Goal: Task Accomplishment & Management: Manage account settings

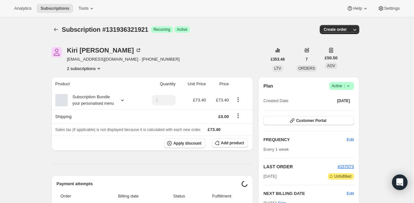
click at [345, 86] on span "|" at bounding box center [344, 85] width 1 height 5
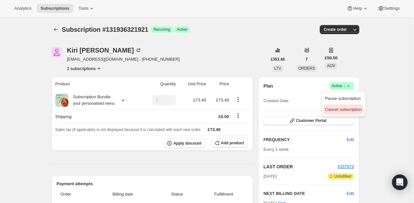
click at [339, 109] on span "Cancel subscription" at bounding box center [343, 109] width 37 height 5
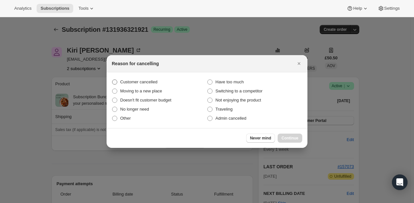
click at [138, 84] on span "Customer cancelled" at bounding box center [138, 81] width 37 height 5
click at [112, 80] on input "Customer cancelled" at bounding box center [112, 79] width 0 height 0
radio input "true"
click at [290, 137] on span "Continue" at bounding box center [290, 137] width 17 height 5
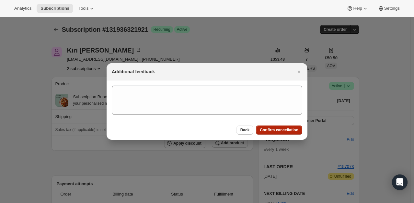
click at [298, 132] on span "Confirm cancellation" at bounding box center [279, 129] width 39 height 5
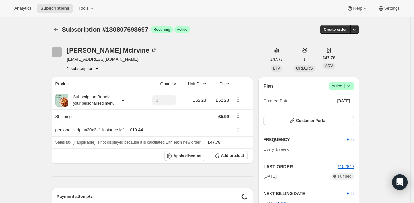
click at [347, 83] on icon at bounding box center [348, 86] width 6 height 6
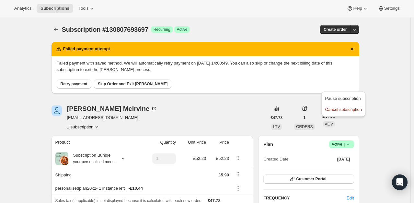
click at [294, 112] on div "£47.78 LTV 1 ORDERS £47.78 AOV" at bounding box center [301, 117] width 69 height 25
click at [348, 142] on icon at bounding box center [348, 144] width 6 height 6
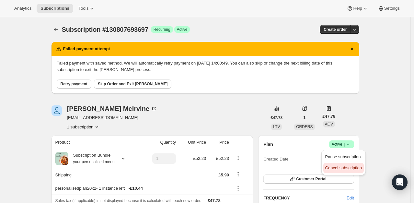
click at [339, 167] on span "Cancel subscription" at bounding box center [343, 167] width 37 height 5
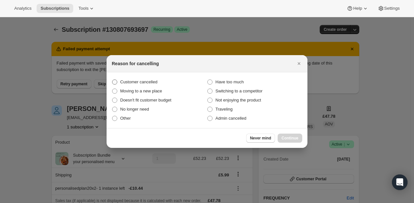
click at [117, 82] on span ":rbm:" at bounding box center [114, 81] width 5 height 5
click at [112, 80] on input "Customer cancelled" at bounding box center [112, 79] width 0 height 0
radio input "true"
click at [297, 139] on span "Continue" at bounding box center [290, 137] width 17 height 5
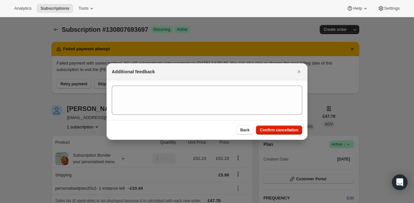
click at [278, 124] on div "Back Confirm cancellation" at bounding box center [207, 130] width 201 height 20
click at [280, 132] on span "Confirm cancellation" at bounding box center [279, 129] width 39 height 5
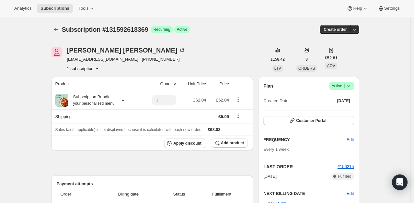
click at [346, 88] on icon at bounding box center [348, 86] width 6 height 6
click at [346, 107] on span "Cancel subscription" at bounding box center [343, 109] width 37 height 5
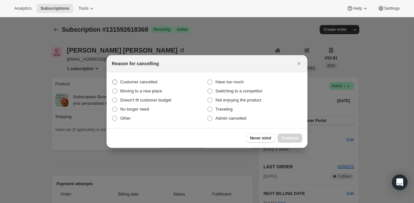
click at [150, 81] on span "Customer cancelled" at bounding box center [138, 81] width 37 height 5
click at [112, 80] on input "Customer cancelled" at bounding box center [112, 79] width 0 height 0
radio input "true"
click at [297, 141] on button "Continue" at bounding box center [290, 138] width 25 height 9
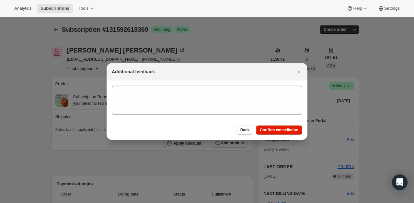
click at [285, 135] on div "Back Confirm cancellation" at bounding box center [207, 130] width 201 height 20
click at [285, 133] on button "Confirm cancellation" at bounding box center [279, 129] width 46 height 9
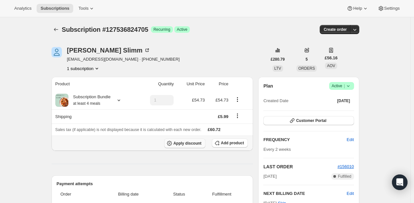
click at [192, 143] on span "Apply discount" at bounding box center [187, 143] width 28 height 5
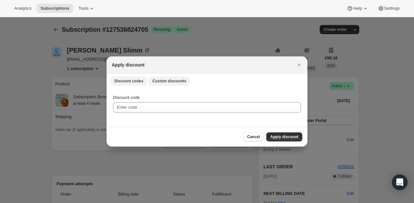
click at [162, 76] on button "Custom discounts" at bounding box center [169, 80] width 42 height 9
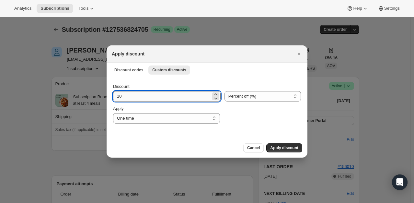
click at [143, 98] on input "10" at bounding box center [162, 96] width 98 height 10
type input "100"
click at [288, 154] on div "Cancel Apply discount" at bounding box center [207, 148] width 201 height 20
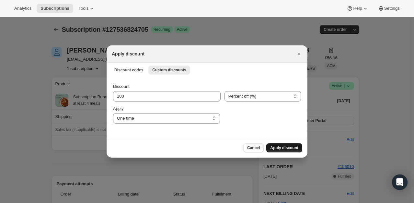
click at [287, 150] on span "Apply discount" at bounding box center [284, 147] width 28 height 5
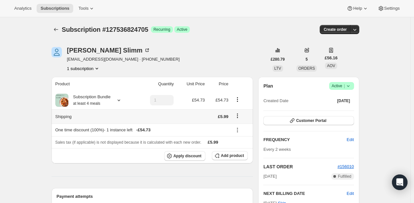
click at [239, 119] on icon "Shipping actions" at bounding box center [237, 115] width 6 height 6
click at [234, 129] on span "Edit shipping rate" at bounding box center [239, 128] width 32 height 5
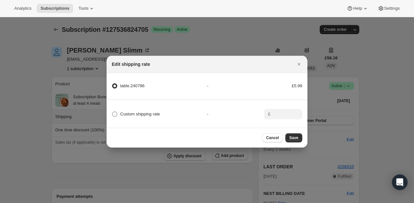
click at [132, 112] on span "Custom shipping rate" at bounding box center [140, 114] width 40 height 5
click at [112, 112] on input "Custom shipping rate" at bounding box center [112, 112] width 0 height 0
radio input "true"
radio input "false"
click at [288, 104] on div "Custom shipping rate - £" at bounding box center [207, 111] width 203 height 23
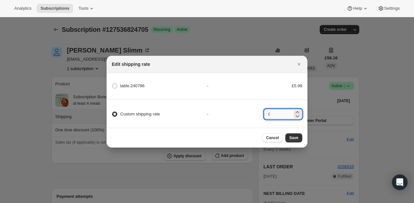
click at [287, 112] on input ":res:" at bounding box center [283, 114] width 20 height 10
type input "0"
click at [296, 140] on span "Save" at bounding box center [293, 137] width 9 height 5
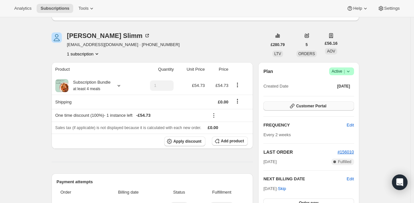
scroll to position [97, 0]
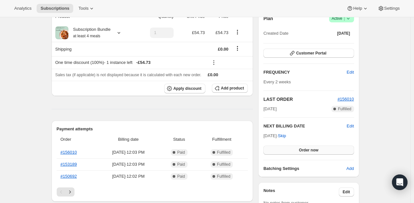
click at [315, 150] on span "Order now" at bounding box center [308, 149] width 19 height 5
click at [315, 150] on span "Click to confirm" at bounding box center [308, 149] width 29 height 5
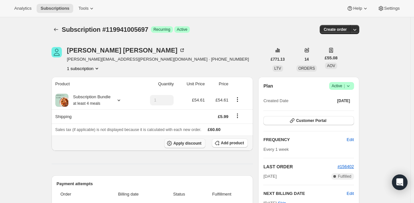
click at [200, 143] on span "Apply discount" at bounding box center [187, 143] width 28 height 5
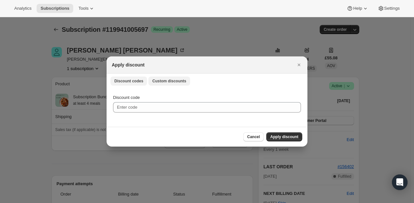
click at [169, 82] on span "Custom discounts" at bounding box center [169, 80] width 34 height 5
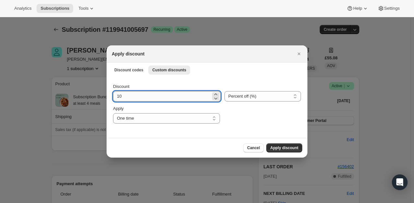
click at [134, 97] on input "10" at bounding box center [162, 96] width 98 height 10
type input "100"
click at [290, 150] on span "Apply discount" at bounding box center [284, 147] width 28 height 5
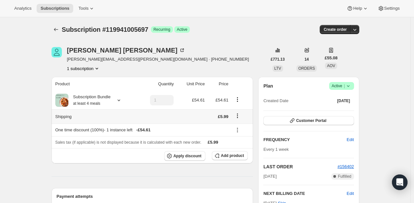
click at [240, 118] on icon "Shipping actions" at bounding box center [237, 115] width 6 height 6
click at [237, 128] on span "Edit shipping rate" at bounding box center [239, 128] width 32 height 5
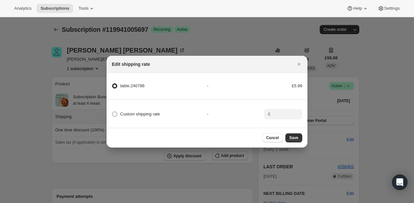
click at [121, 112] on span "Custom shipping rate" at bounding box center [140, 114] width 40 height 5
click at [112, 112] on input "Custom shipping rate" at bounding box center [112, 112] width 0 height 0
radio input "true"
radio input "false"
click at [272, 106] on div "Custom shipping rate - £" at bounding box center [207, 111] width 203 height 23
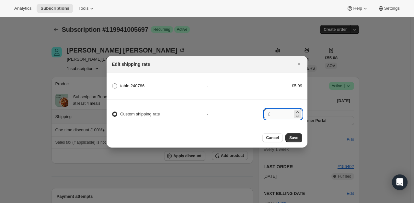
click at [276, 113] on input ":ret:" at bounding box center [283, 114] width 20 height 10
type input "0"
click at [299, 140] on button "Save" at bounding box center [294, 137] width 17 height 9
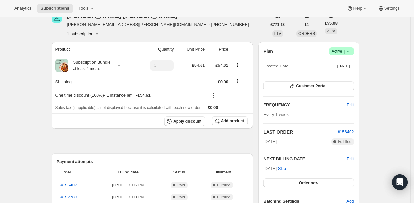
scroll to position [65, 0]
click at [318, 181] on span "Order now" at bounding box center [308, 182] width 19 height 5
click at [318, 182] on span "Click to confirm" at bounding box center [308, 182] width 29 height 5
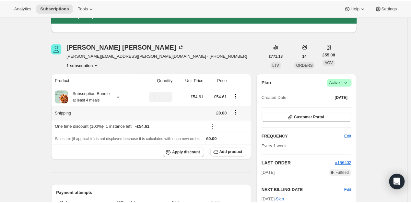
scroll to position [32, 0]
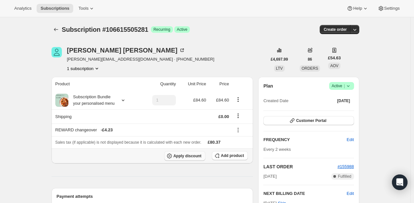
click at [192, 156] on span "Apply discount" at bounding box center [187, 155] width 28 height 5
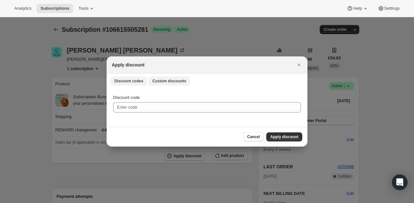
click at [175, 81] on span "Custom discounts" at bounding box center [169, 80] width 34 height 5
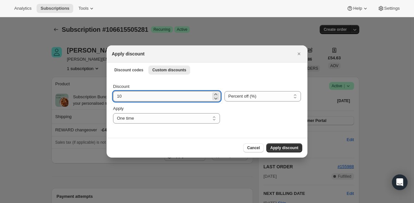
click at [143, 94] on input "10" at bounding box center [162, 96] width 98 height 10
type input "100"
click at [280, 146] on span "Apply discount" at bounding box center [284, 147] width 28 height 5
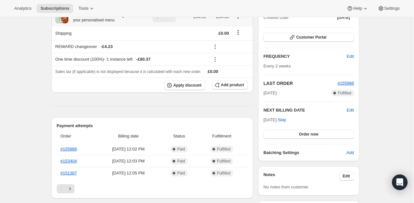
scroll to position [97, 0]
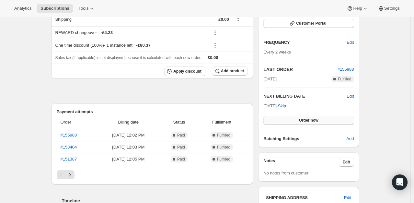
click at [301, 120] on span "Order now" at bounding box center [308, 120] width 19 height 5
click at [301, 120] on span "Click to confirm" at bounding box center [308, 120] width 29 height 5
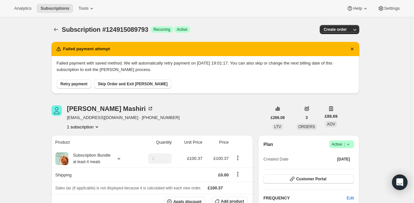
click at [82, 83] on span "Retry payment" at bounding box center [74, 83] width 27 height 5
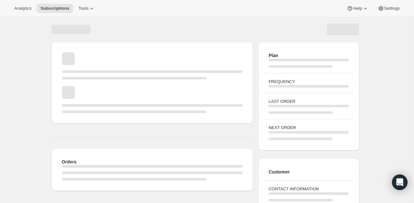
drag, startPoint x: 0, startPoint y: 0, endPoint x: 169, endPoint y: 80, distance: 186.6
click at [169, 80] on span "Page loading" at bounding box center [152, 82] width 181 height 6
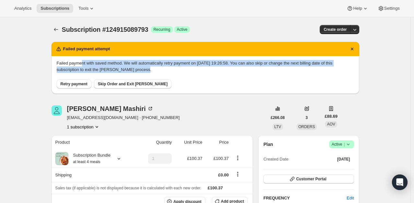
drag, startPoint x: 83, startPoint y: 59, endPoint x: 140, endPoint y: 68, distance: 58.1
click at [140, 68] on div "Failed payment with saved method. We will automatically retry payment on [DATE]…" at bounding box center [206, 75] width 308 height 38
click at [185, 71] on p "Failed payment with saved method. We will automatically retry payment on [DATE]…" at bounding box center [206, 66] width 298 height 13
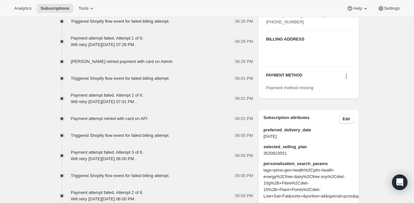
scroll to position [357, 0]
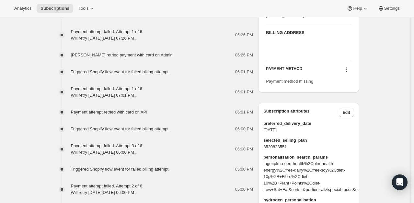
click at [347, 73] on icon at bounding box center [346, 69] width 6 height 6
click at [354, 108] on span "Select payment method" at bounding box center [348, 107] width 44 height 5
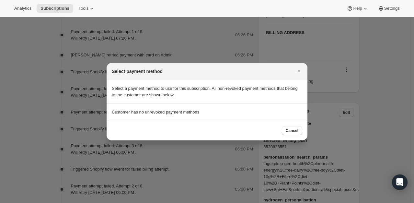
drag, startPoint x: 174, startPoint y: 86, endPoint x: 176, endPoint y: 97, distance: 10.8
click at [175, 86] on p "Select a payment method to use for this subscription. All non-revoked payment m…" at bounding box center [207, 91] width 191 height 13
click at [173, 109] on p "Customer has no unrevoked payment methods" at bounding box center [207, 112] width 191 height 6
click at [229, 95] on p "Select a payment method to use for this subscription. All non-revoked payment m…" at bounding box center [207, 91] width 191 height 13
click at [199, 107] on section "Customer has no unrevoked payment methods" at bounding box center [207, 112] width 201 height 17
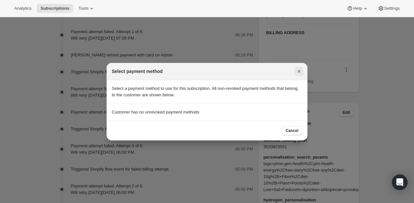
click at [299, 72] on icon "Close" at bounding box center [299, 71] width 6 height 6
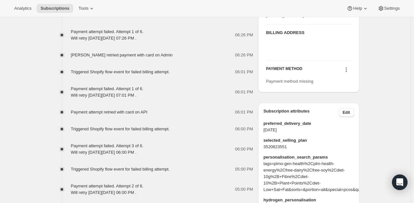
click at [347, 73] on icon at bounding box center [346, 69] width 6 height 6
click at [345, 119] on span "Add credit card" at bounding box center [340, 118] width 28 height 5
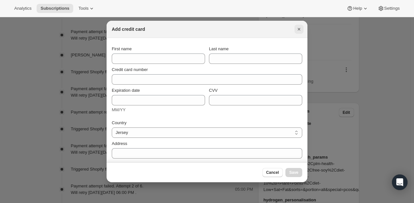
click at [301, 29] on icon "Close" at bounding box center [299, 29] width 6 height 6
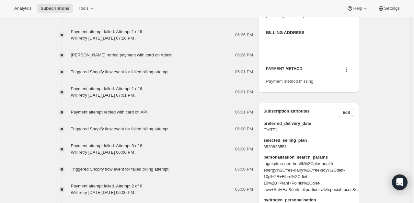
click at [347, 73] on icon at bounding box center [346, 69] width 6 height 6
click at [346, 119] on span "Add credit card" at bounding box center [340, 118] width 28 height 5
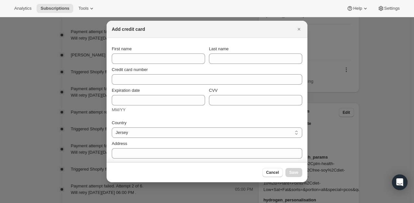
scroll to position [0, 0]
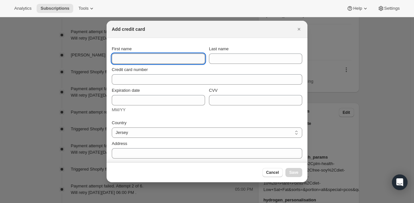
click at [149, 60] on input "First name" at bounding box center [158, 58] width 93 height 10
click at [171, 50] on div "First name" at bounding box center [158, 49] width 93 height 6
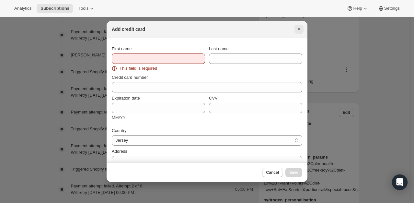
click at [300, 30] on icon "Close" at bounding box center [299, 29] width 3 height 3
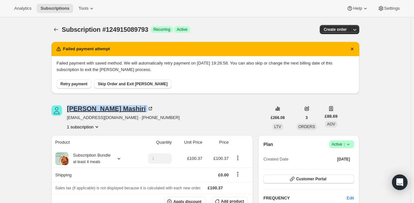
drag, startPoint x: 120, startPoint y: 110, endPoint x: 70, endPoint y: 107, distance: 50.3
click at [70, 107] on div "Michelle Mashiri" at bounding box center [110, 108] width 87 height 6
drag, startPoint x: 121, startPoint y: 111, endPoint x: 71, endPoint y: 107, distance: 49.8
click at [71, 107] on div "Michelle Mashiri" at bounding box center [110, 108] width 87 height 6
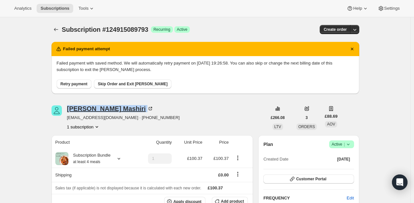
copy div "Michelle Mashiri"
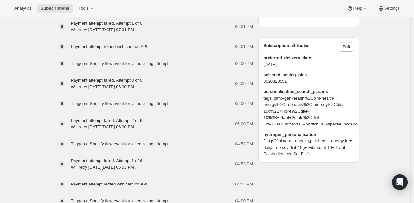
scroll to position [421, 0]
click at [349, 8] on icon at bounding box center [346, 5] width 6 height 6
click at [347, 52] on span "Add credit card" at bounding box center [340, 53] width 28 height 5
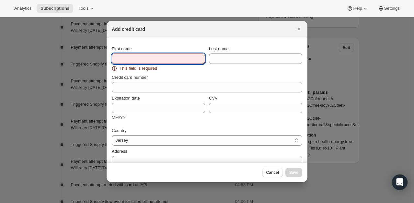
click at [166, 56] on input "First name" at bounding box center [158, 58] width 93 height 10
paste input "Michelle Mashiri"
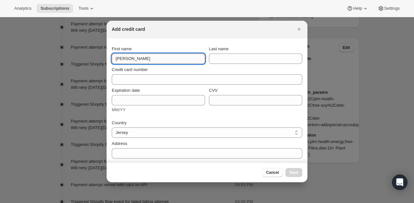
drag, startPoint x: 150, startPoint y: 60, endPoint x: 133, endPoint y: 60, distance: 16.9
click at [133, 60] on input "Michelle Mashiri" at bounding box center [158, 58] width 93 height 10
type input "[PERSON_NAME]"
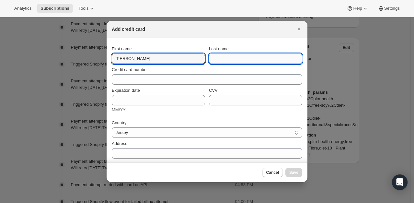
click at [230, 58] on input "Last name" at bounding box center [255, 58] width 93 height 10
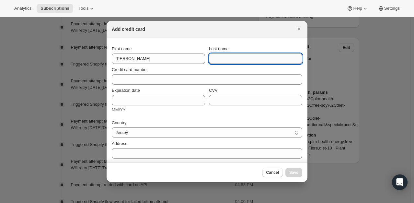
paste input "Mashiri"
type input "Mashiri"
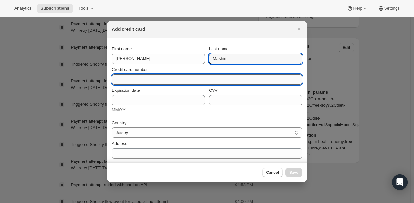
click at [145, 77] on input "Credit card number" at bounding box center [204, 79] width 185 height 10
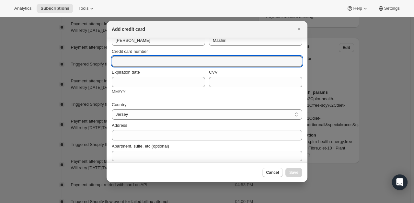
scroll to position [63, 0]
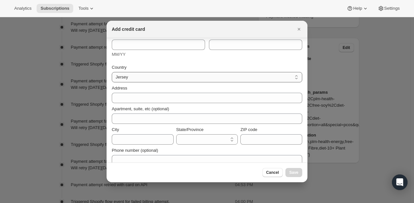
click at [141, 72] on select "Jersey United Kingdom" at bounding box center [207, 77] width 191 height 10
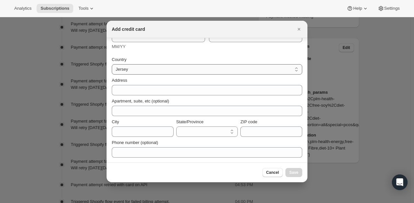
select select "GB"
click at [112, 64] on select "Jersey United Kingdom" at bounding box center [207, 69] width 191 height 10
select select "BFP"
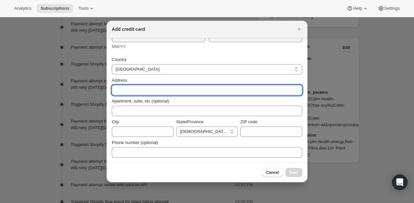
click at [134, 92] on input "Address" at bounding box center [207, 90] width 191 height 10
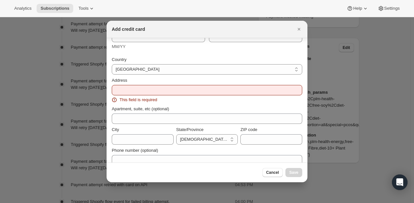
click at [176, 79] on div "Address" at bounding box center [207, 80] width 191 height 6
click at [168, 81] on div "Address" at bounding box center [207, 80] width 191 height 6
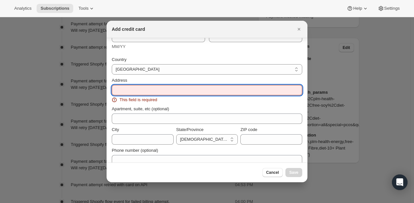
click at [146, 93] on input "Address" at bounding box center [207, 90] width 191 height 10
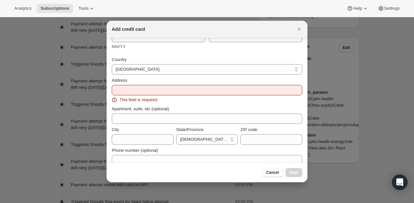
click at [141, 83] on div "Address" at bounding box center [207, 80] width 191 height 6
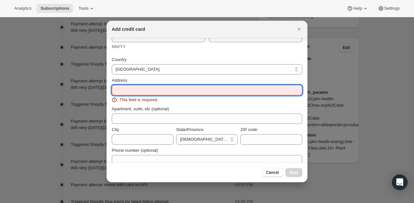
click at [137, 89] on input "Address" at bounding box center [207, 90] width 191 height 10
click at [136, 88] on input "Address" at bounding box center [207, 90] width 191 height 10
click at [137, 82] on div "Address" at bounding box center [207, 80] width 191 height 6
click at [136, 88] on input "Address" at bounding box center [207, 90] width 191 height 10
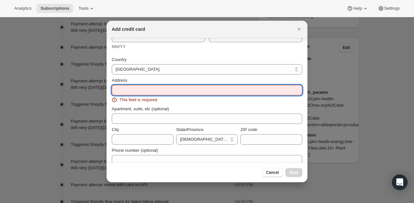
click at [137, 89] on input "Address" at bounding box center [207, 90] width 191 height 10
click at [141, 79] on div "Address" at bounding box center [207, 80] width 191 height 6
click at [132, 89] on input "Address" at bounding box center [207, 90] width 191 height 10
paste input "Flat No.9 Coppice View Whiteley Fareham PO15 7JW"
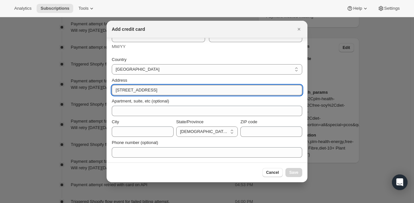
drag, startPoint x: 218, startPoint y: 90, endPoint x: 195, endPoint y: 90, distance: 22.7
click at [195, 90] on input "Flat No.9 Coppice View Whiteley Fareham PO15 7JW" at bounding box center [207, 90] width 191 height 10
type input "Flat No.9 Coppice View Whiteley Fareham"
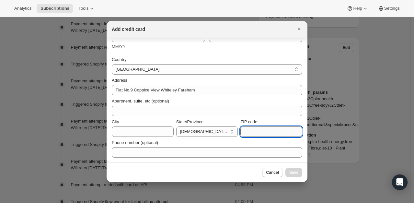
paste input "PO15 7JW"
type input "PO15 7JW"
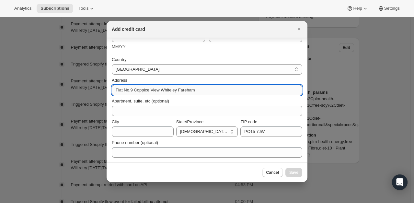
drag, startPoint x: 200, startPoint y: 93, endPoint x: 178, endPoint y: 89, distance: 22.1
click at [178, 89] on input "Flat No.9 Coppice View Whiteley Fareham" at bounding box center [207, 90] width 191 height 10
type input "Flat No.9 Coppice View Whiteley"
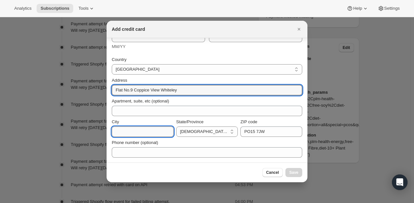
click at [153, 132] on input "City" at bounding box center [143, 131] width 62 height 10
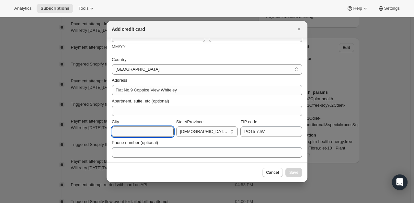
paste input "Fareham"
type input "Fareham"
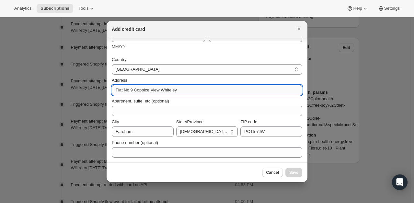
drag, startPoint x: 180, startPoint y: 91, endPoint x: 160, endPoint y: 90, distance: 19.5
click at [160, 90] on input "Flat No.9 Coppice View Whiteley" at bounding box center [207, 90] width 191 height 10
paste input "Whiteley"
click at [162, 90] on input "Flat No.9 Coppice View =,Whiteley" at bounding box center [207, 90] width 191 height 10
click at [161, 90] on input "Flat No.9 Coppice View,Whiteley" at bounding box center [207, 90] width 191 height 10
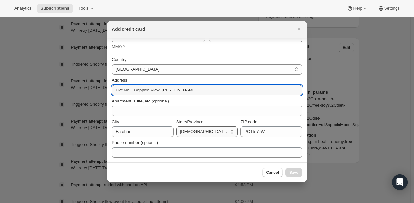
type input "Flat No.9 Coppice View, Whiteley"
click at [213, 131] on select "British Forces England Northern Ireland Scotland Wales" at bounding box center [207, 131] width 62 height 10
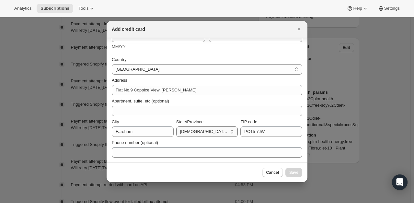
select select "ENG"
click at [176, 126] on select "British Forces England Northern Ireland Scotland Wales" at bounding box center [207, 131] width 62 height 10
click at [189, 144] on div "Phone number (optional)" at bounding box center [207, 142] width 191 height 6
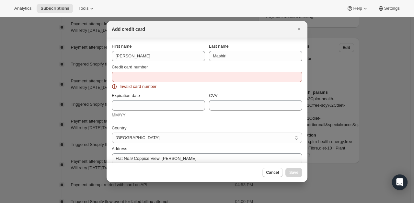
scroll to position [0, 0]
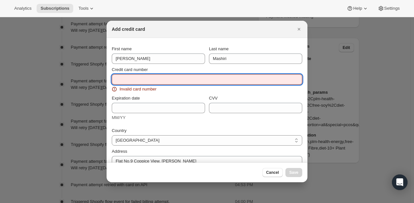
click at [144, 78] on input "Credit card number" at bounding box center [204, 79] width 185 height 10
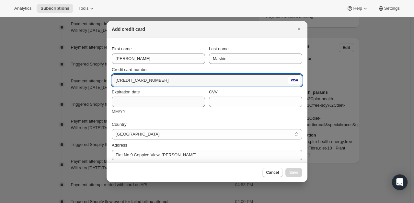
type input "4751 4415 6254 4105"
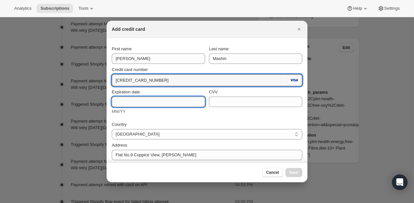
click at [140, 99] on input "Expiration date" at bounding box center [158, 102] width 93 height 10
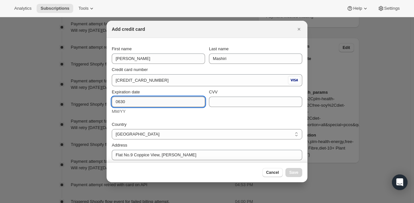
click at [120, 102] on input "0630" at bounding box center [158, 102] width 93 height 10
type input "06/30"
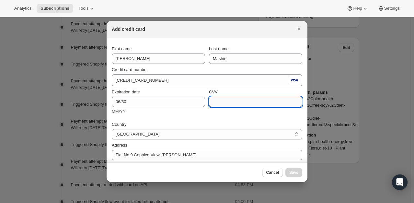
click at [216, 102] on input "CVV" at bounding box center [255, 102] width 93 height 10
type input "293"
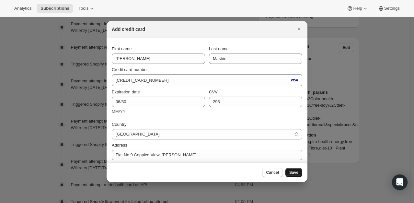
click at [296, 171] on span "Save" at bounding box center [293, 172] width 9 height 5
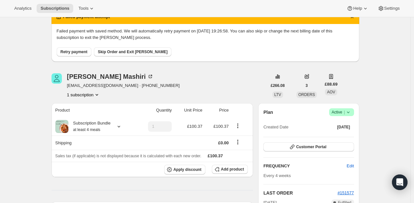
scroll to position [3, 0]
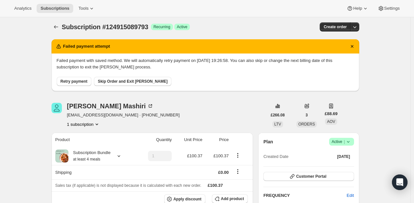
click at [83, 81] on span "Retry payment" at bounding box center [74, 81] width 27 height 5
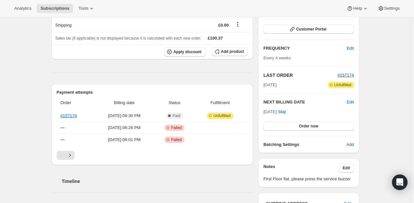
scroll to position [91, 0]
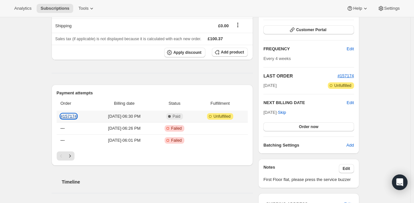
click at [71, 117] on link "#157174" at bounding box center [69, 116] width 17 height 5
